Goal: Communication & Community: Answer question/provide support

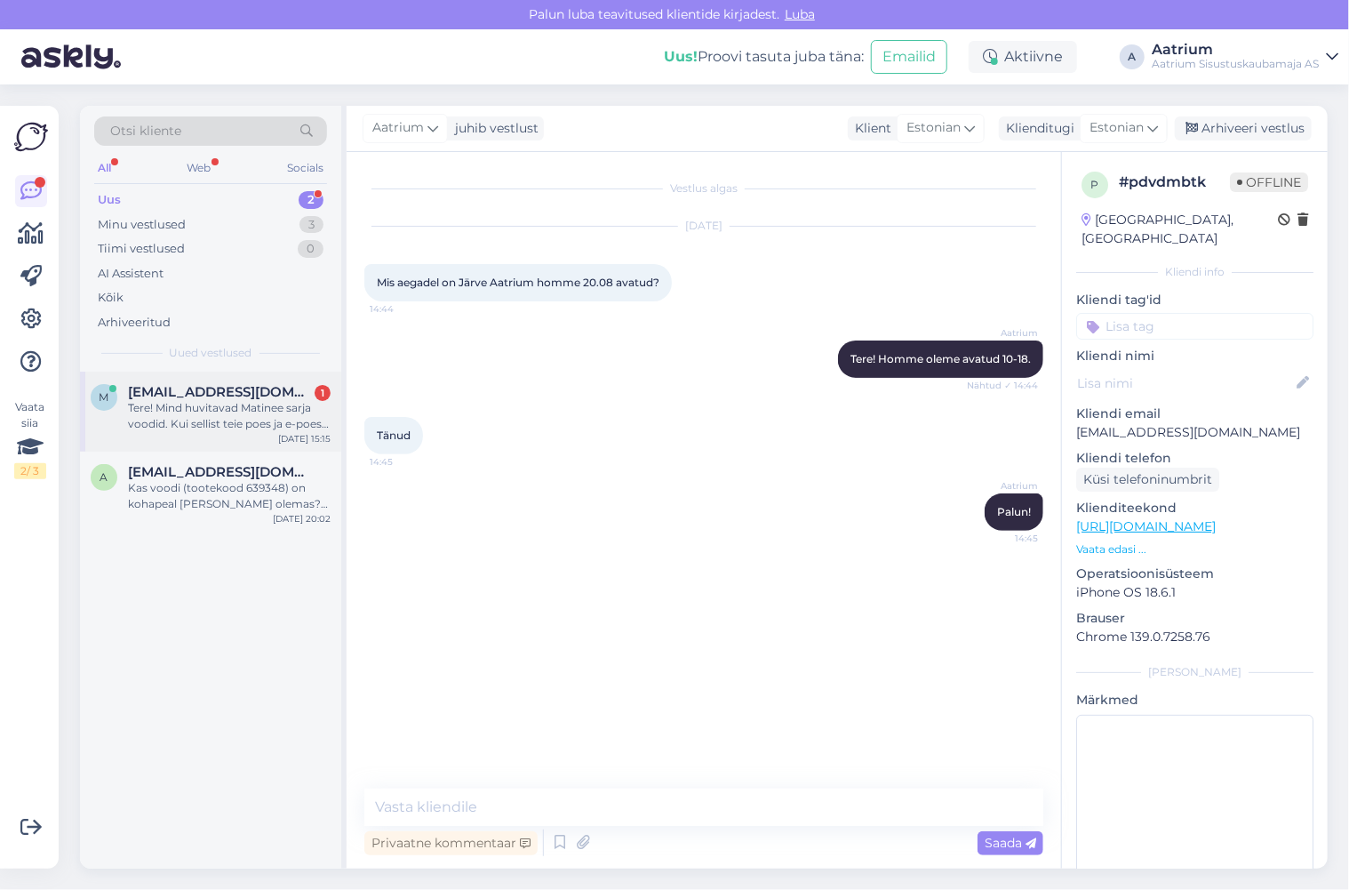
click at [277, 393] on div "[EMAIL_ADDRESS][DOMAIN_NAME] 1" at bounding box center [229, 392] width 203 height 16
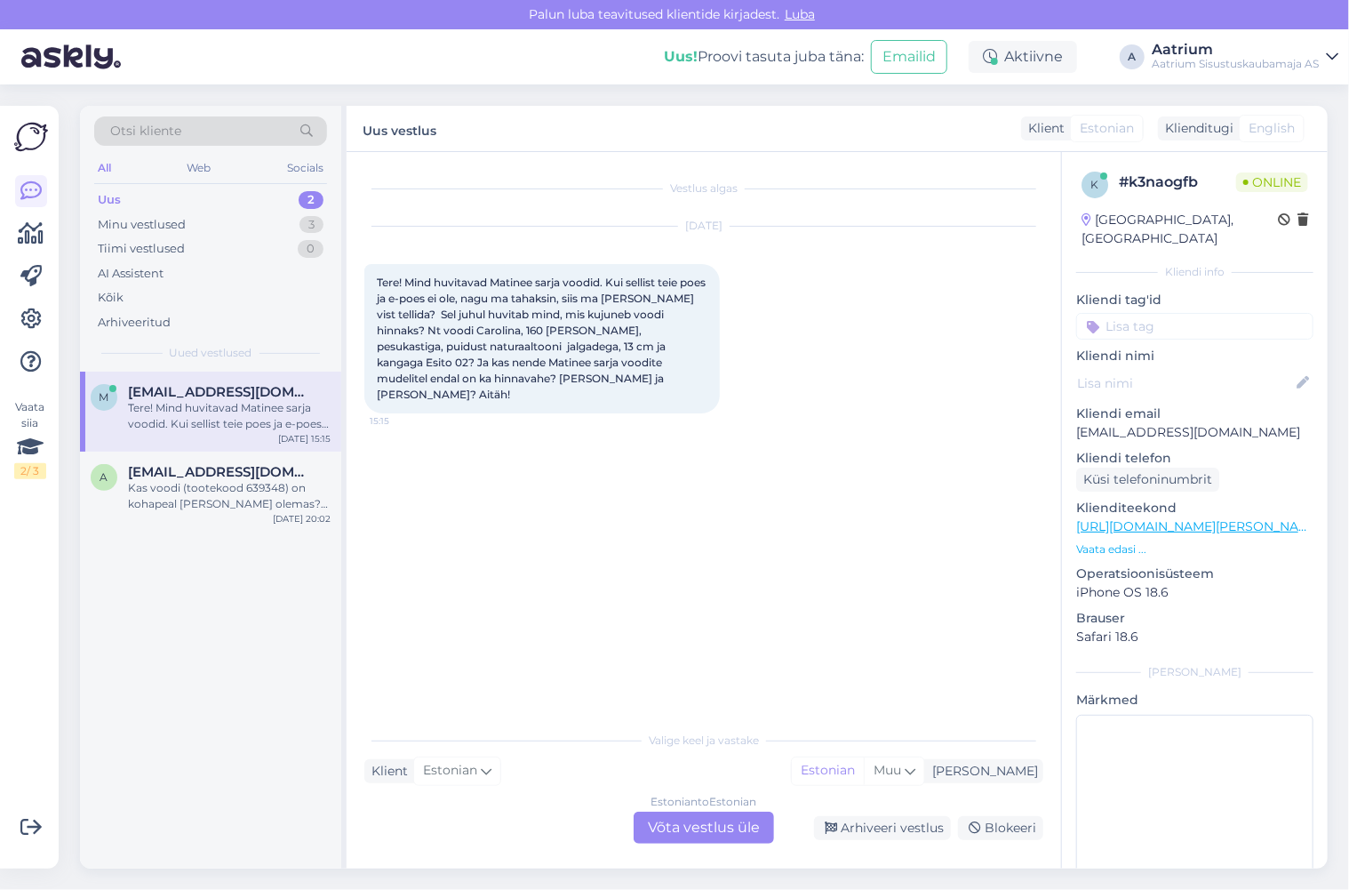
click at [687, 828] on div "Estonian to Estonian Võta vestlus üle" at bounding box center [704, 828] width 140 height 32
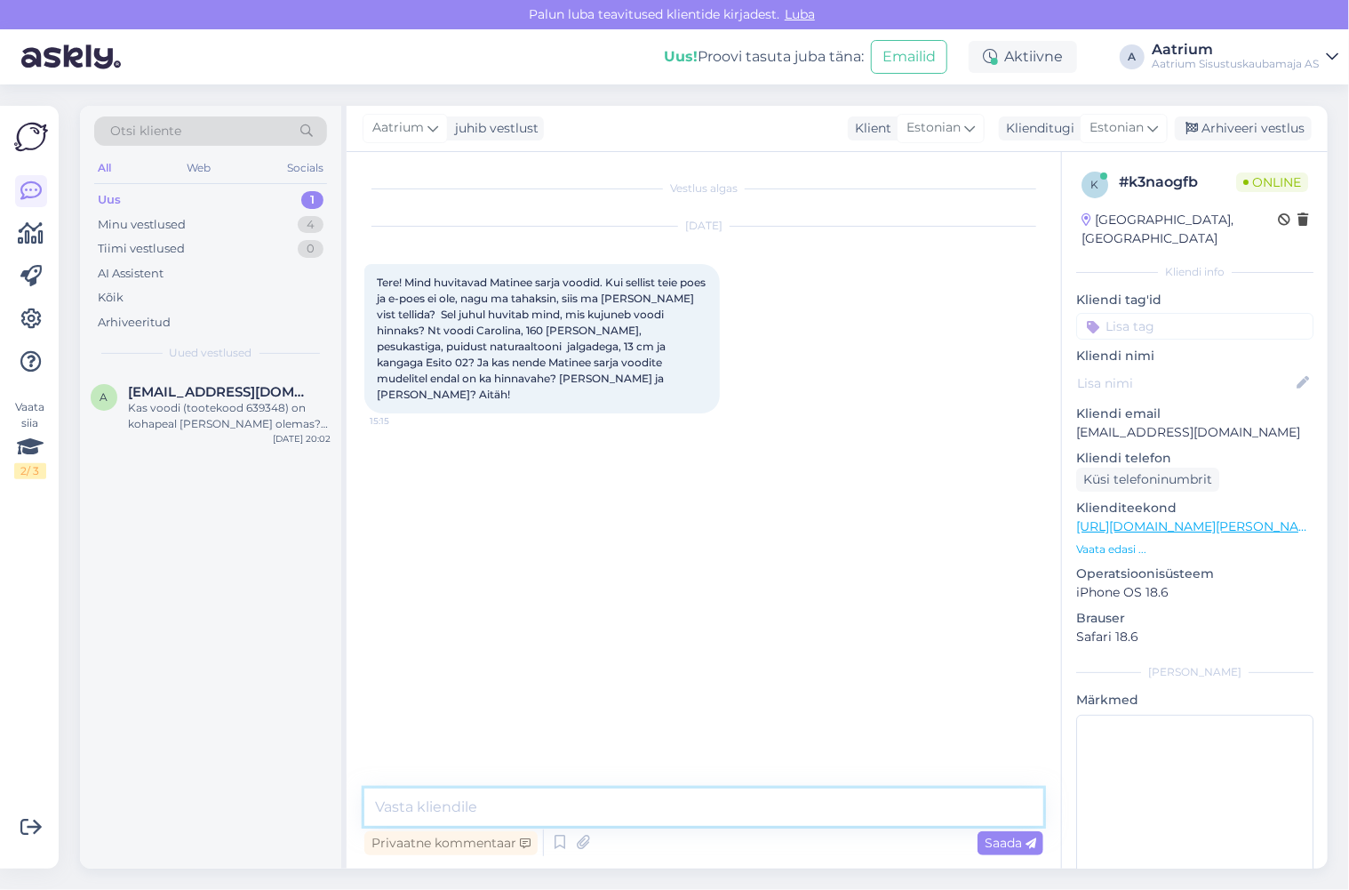
click at [518, 812] on textarea at bounding box center [703, 806] width 679 height 37
click at [486, 813] on textarea "Tere" at bounding box center [703, 806] width 679 height 37
click at [573, 807] on textarea "Tere! Palun pöörduge meie magamistoa" at bounding box center [703, 806] width 679 height 37
click at [757, 807] on textarea "Tere! Palun pöörduge meie müügisaali magamistoa" at bounding box center [703, 806] width 679 height 37
click at [893, 806] on textarea "Tere! Palun pöörduge meie müügisaali magamistoa osakonna [PERSON_NAME]" at bounding box center [703, 806] width 679 height 37
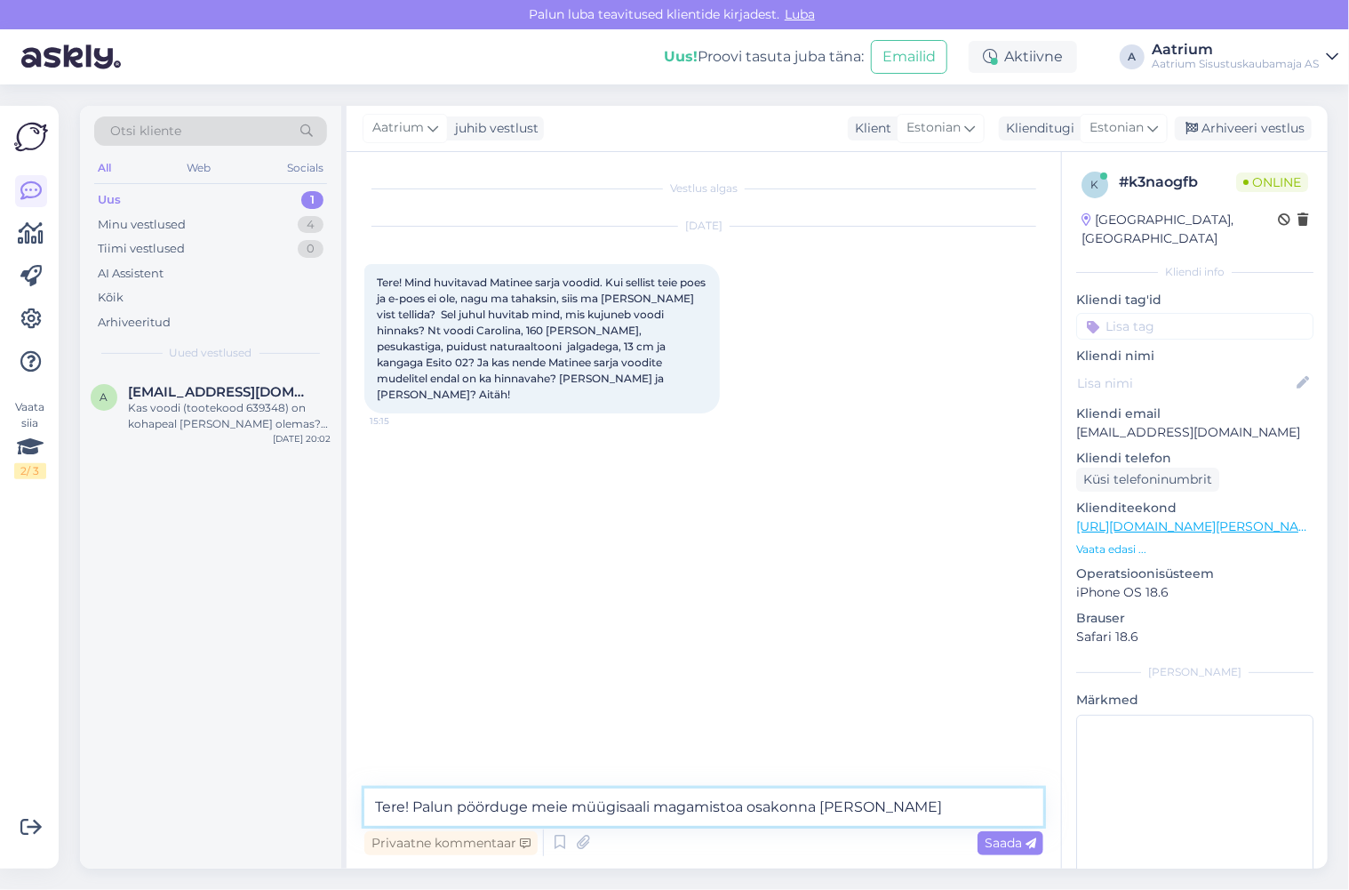
paste textarea "Unedemaa ja lastetoa mööbel [EMAIL_ADDRESS][DOMAIN_NAME] [PHONE_NUMBER]"
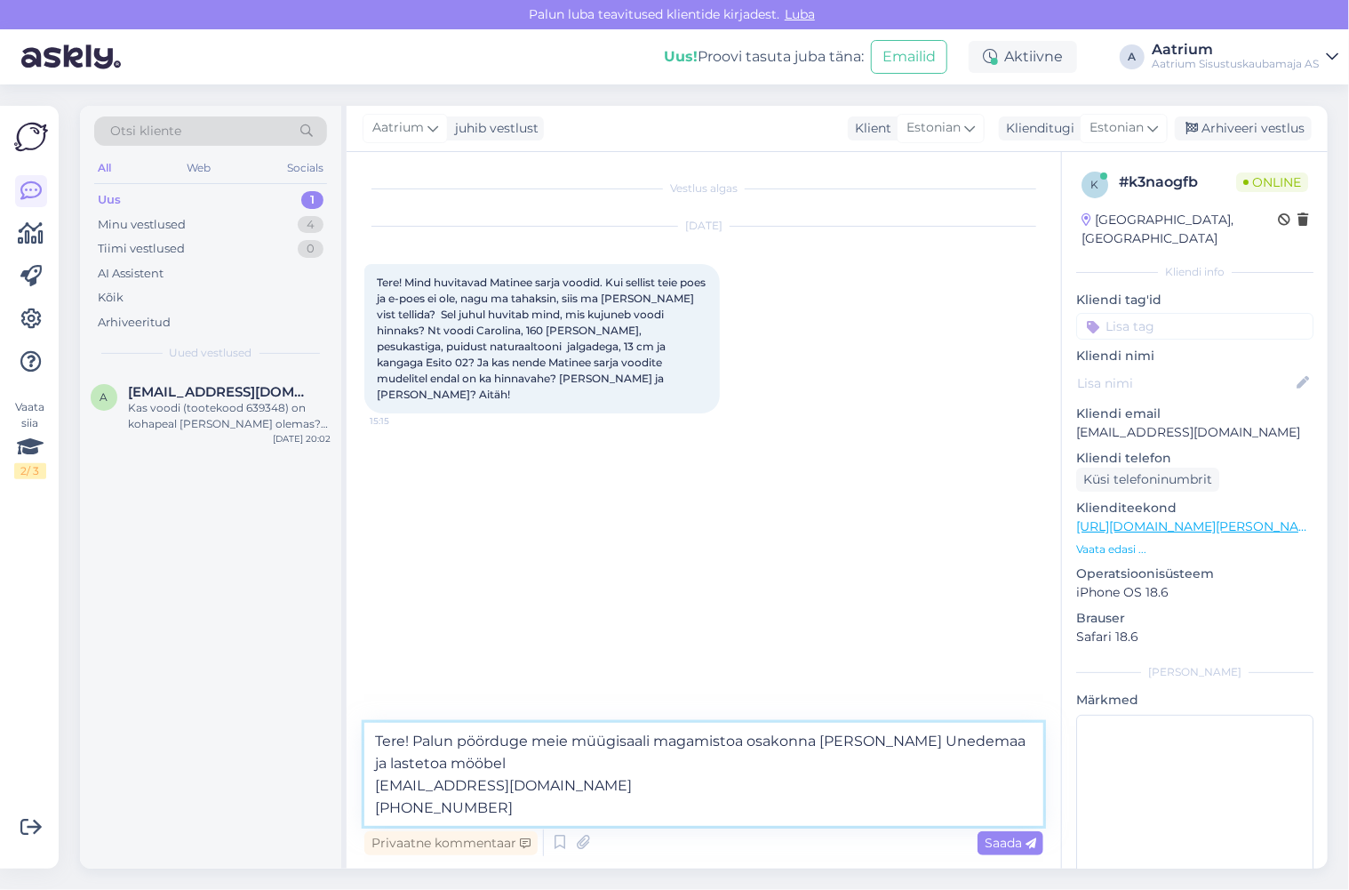
click at [375, 784] on textarea "Tere! Palun pöörduge meie müügisaali magamistoa osakonna [PERSON_NAME] Unedemaa…" at bounding box center [703, 774] width 679 height 103
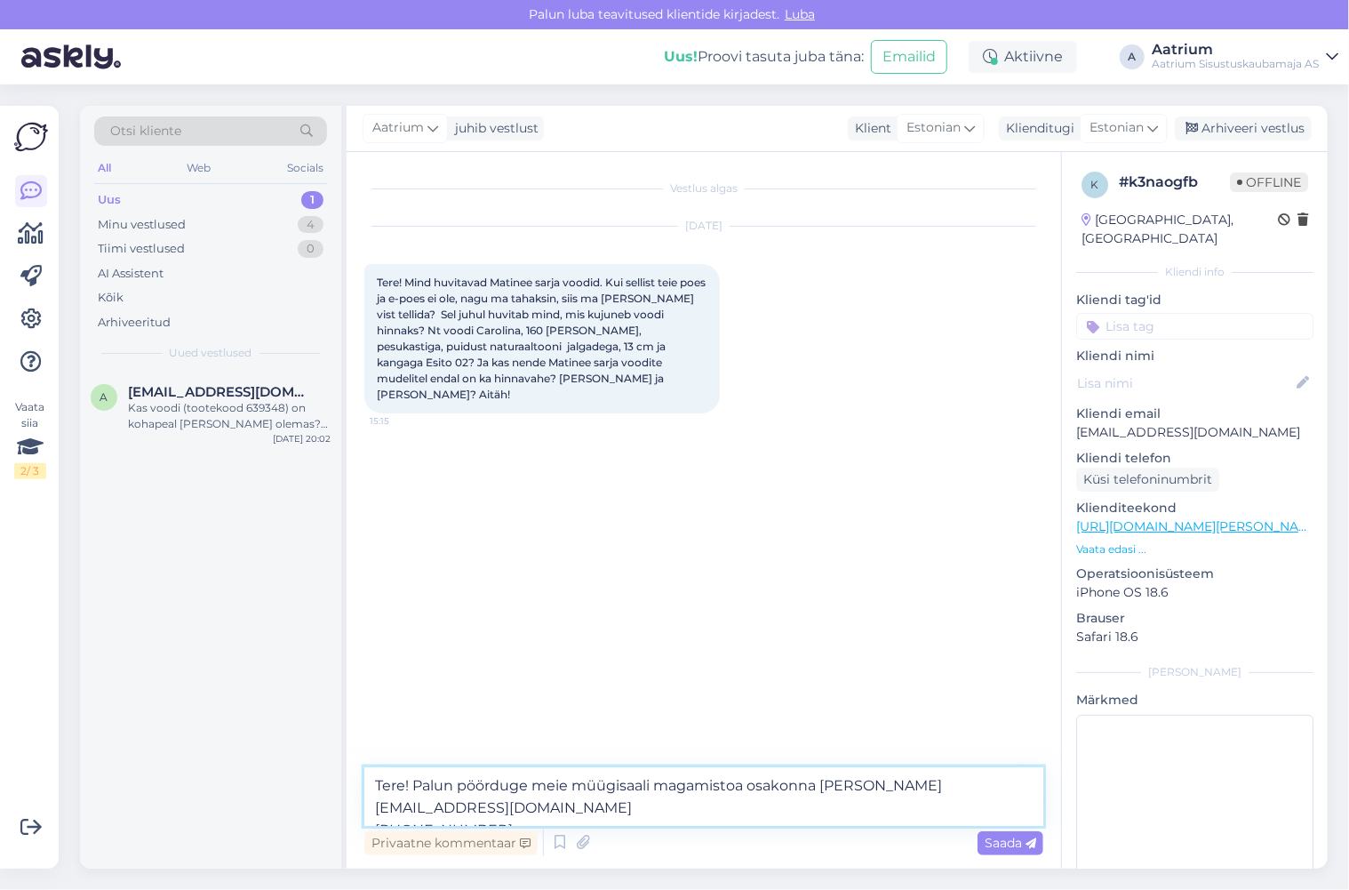
click at [1017, 796] on textarea "Tere! Palun pöörduge meie müügisaali magamistoa osakonna [PERSON_NAME] [EMAIL_A…" at bounding box center [703, 796] width 679 height 59
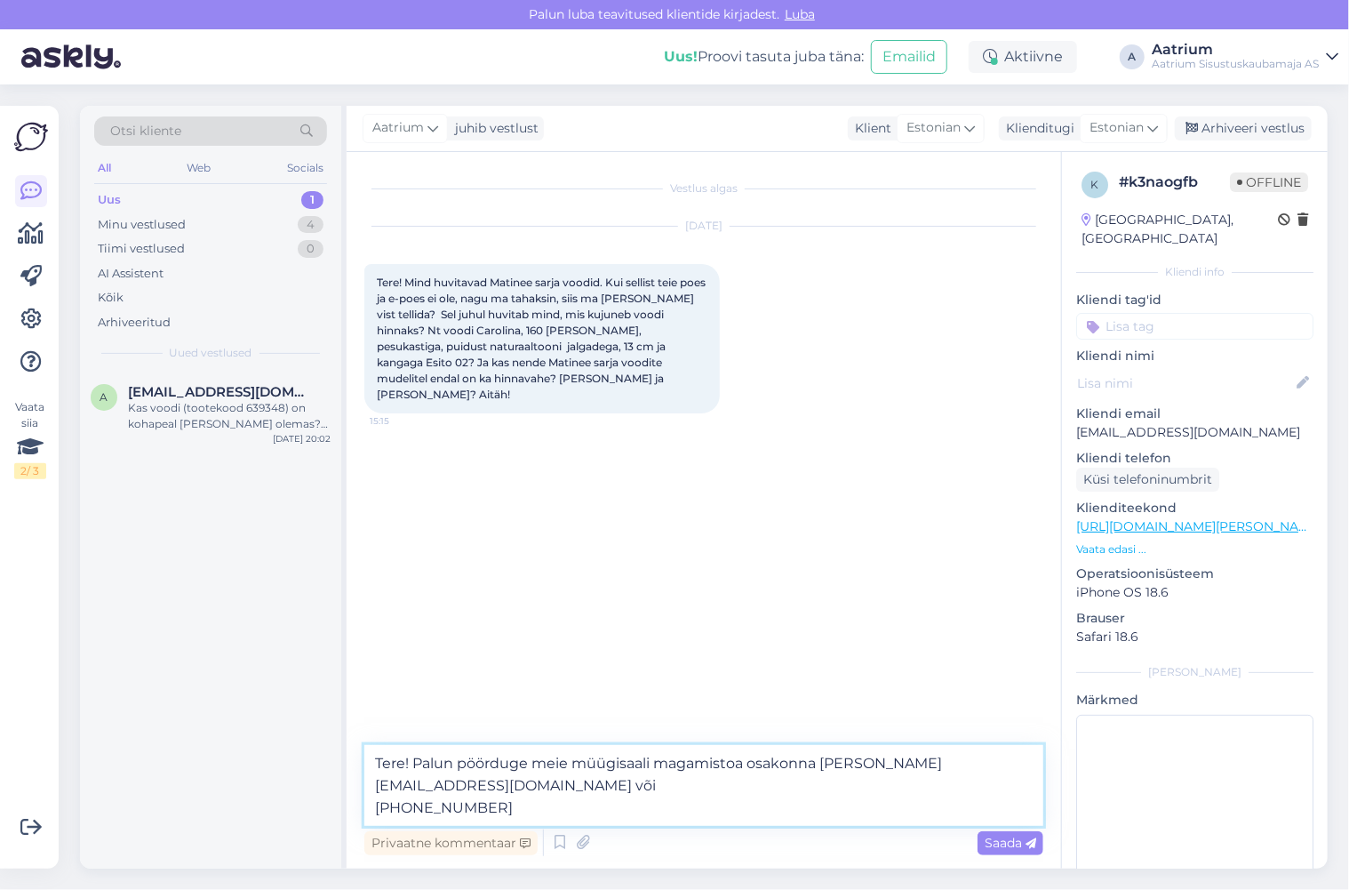
click at [443, 782] on textarea "Tere! Palun pöörduge meie müügisaali magamistoa osakonna [PERSON_NAME] [EMAIL_A…" at bounding box center [703, 785] width 679 height 81
type textarea "Tere! Palun pöörduge meie müügisaali magamistoa osakonna [PERSON_NAME] [EMAIL_A…"
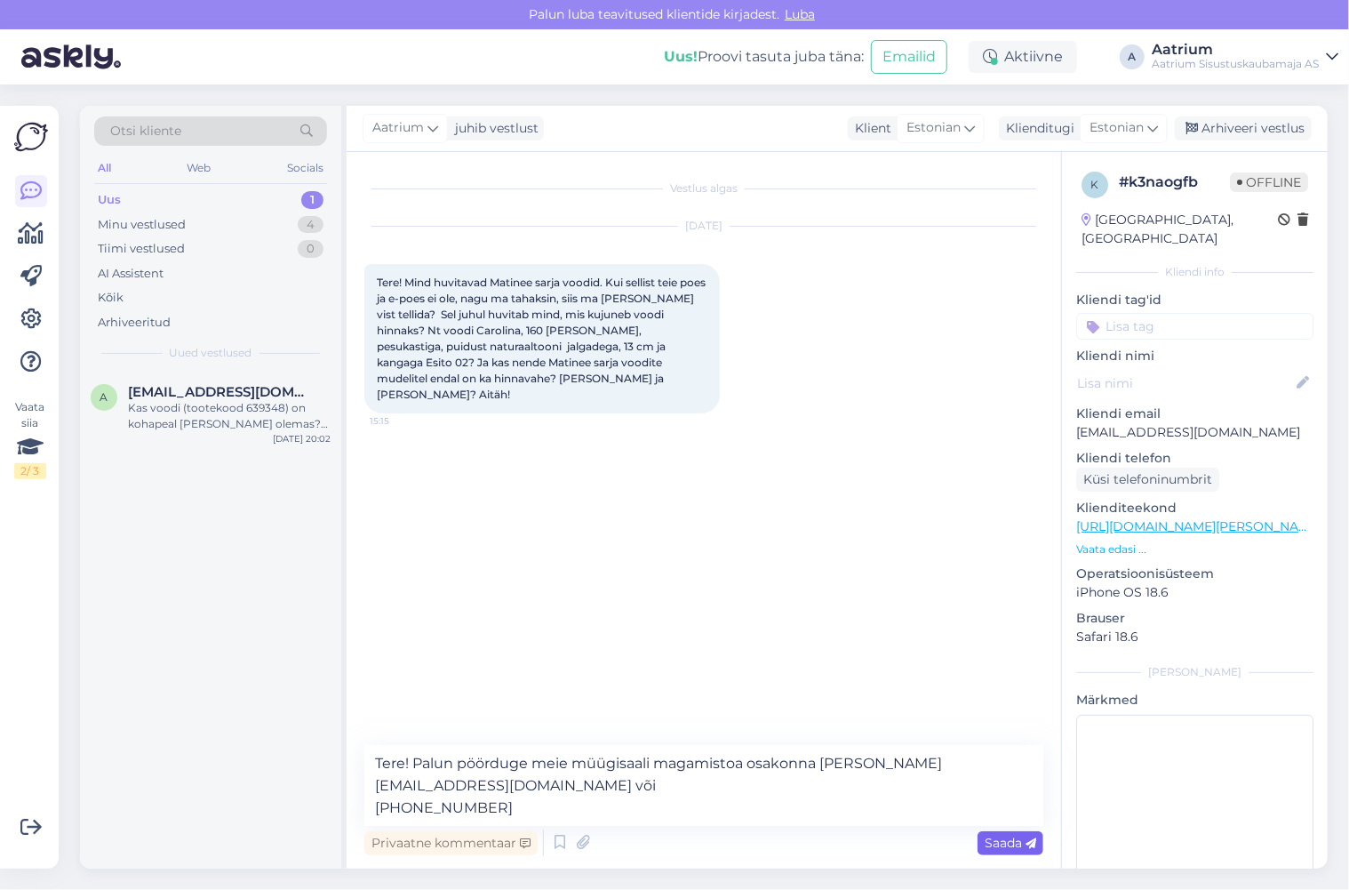
click at [997, 841] on span "Saada" at bounding box center [1011, 843] width 52 height 16
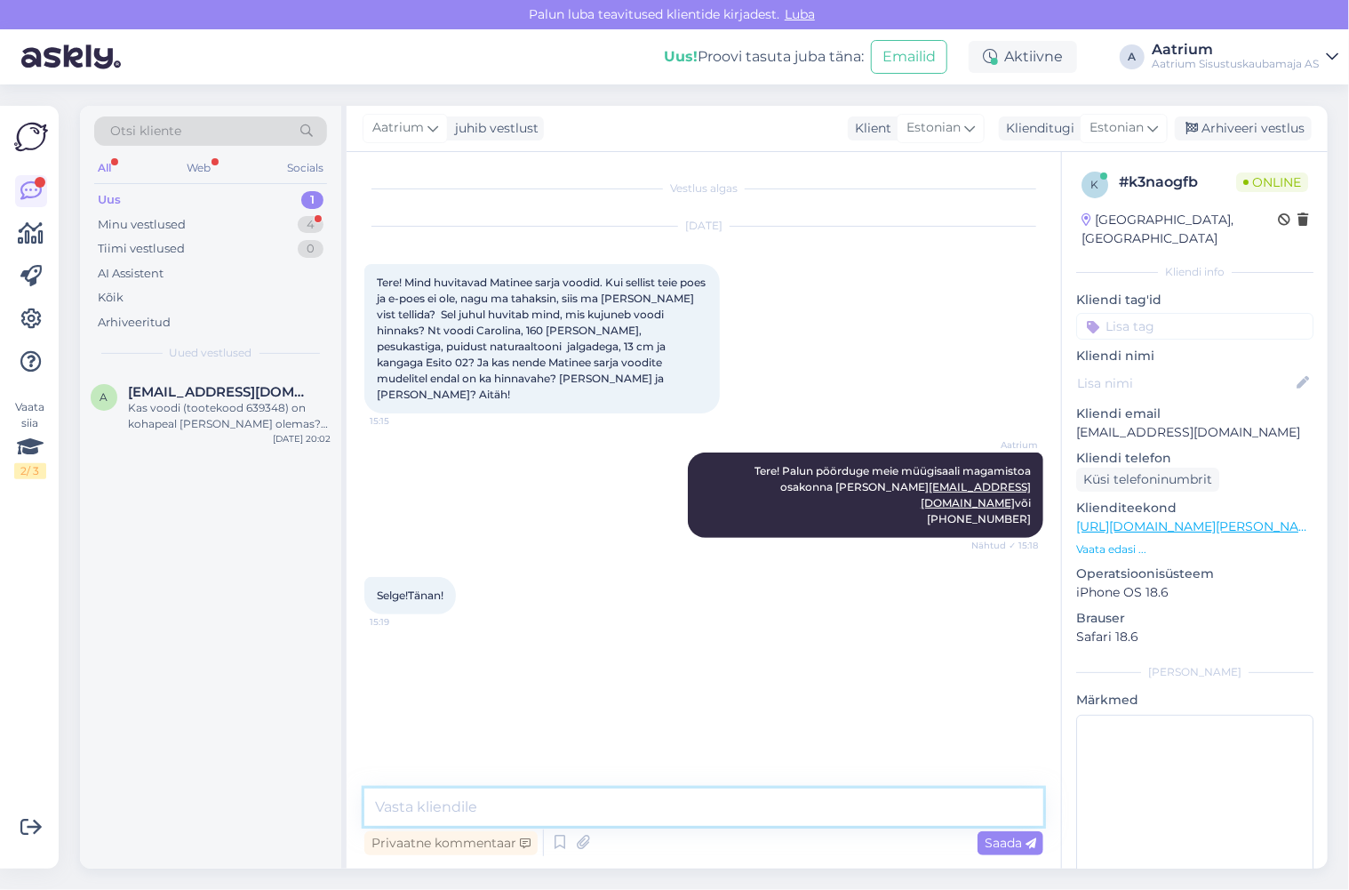
click at [712, 798] on textarea at bounding box center [703, 806] width 679 height 37
type textarea "Palun!"
click at [1015, 844] on span "Saada" at bounding box center [1011, 843] width 52 height 16
